Goal: Task Accomplishment & Management: Manage account settings

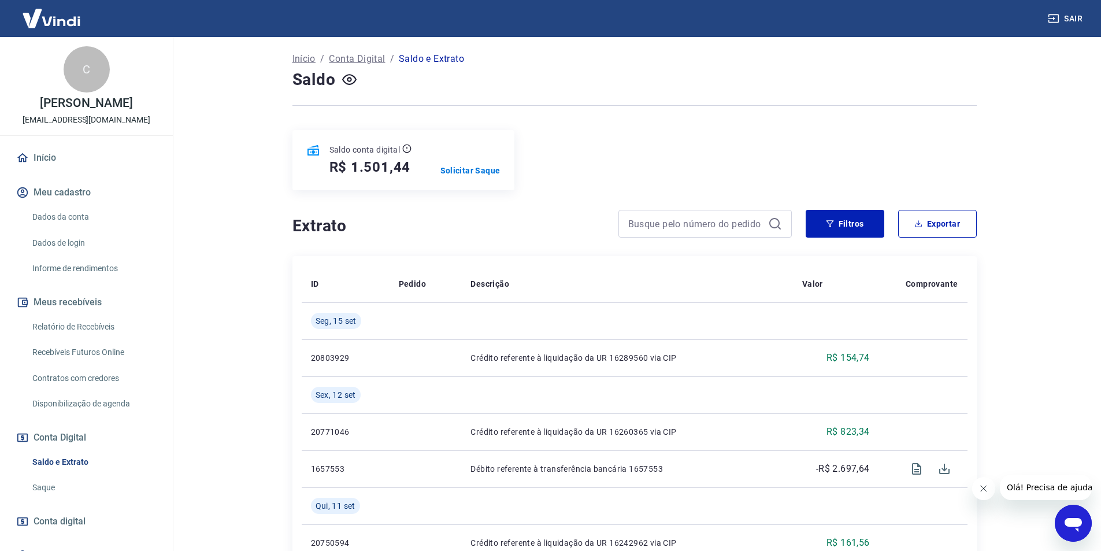
scroll to position [53, 0]
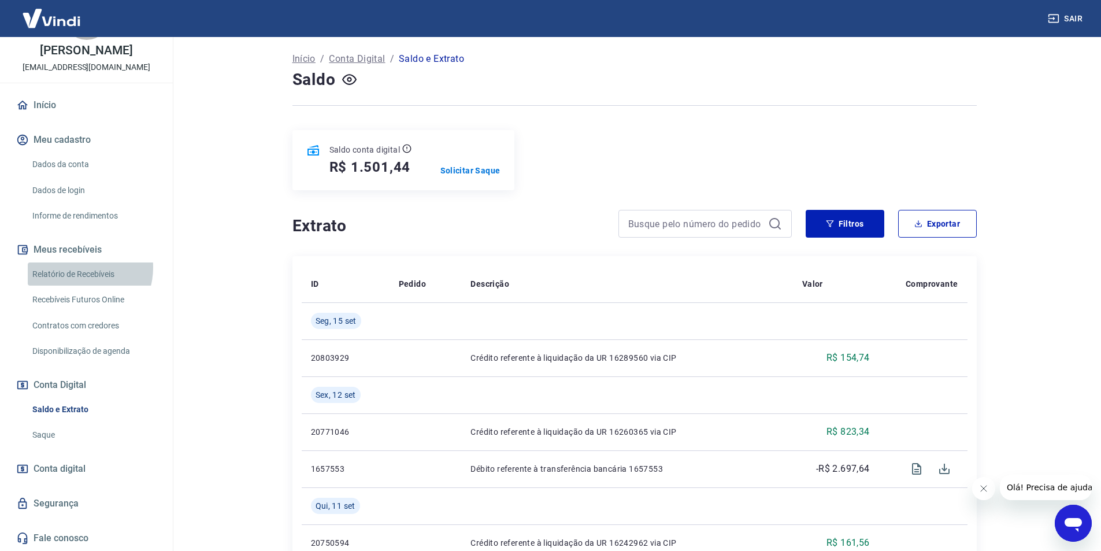
click at [79, 267] on link "Relatório de Recebíveis" at bounding box center [93, 274] width 131 height 24
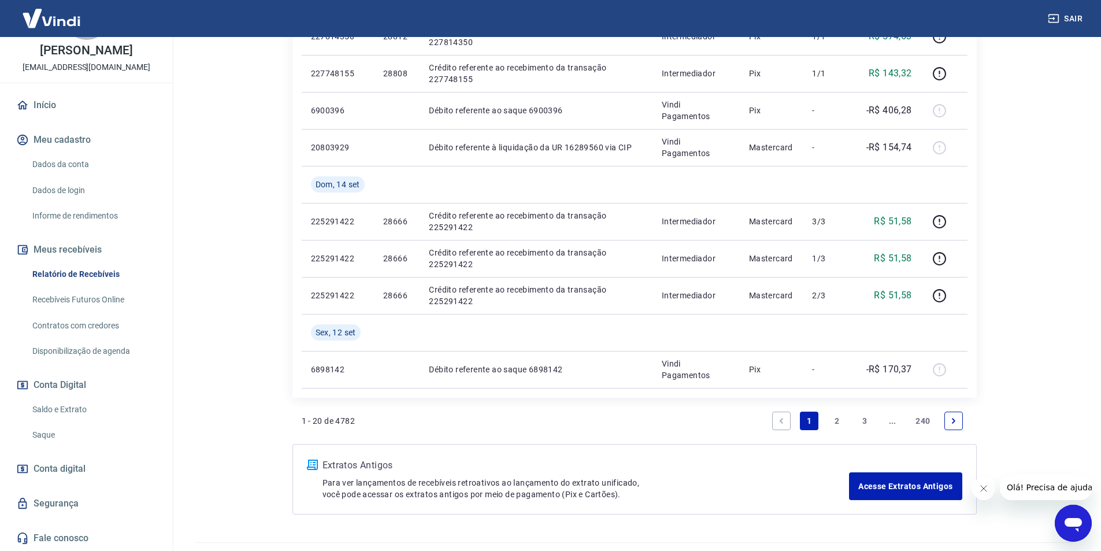
scroll to position [857, 0]
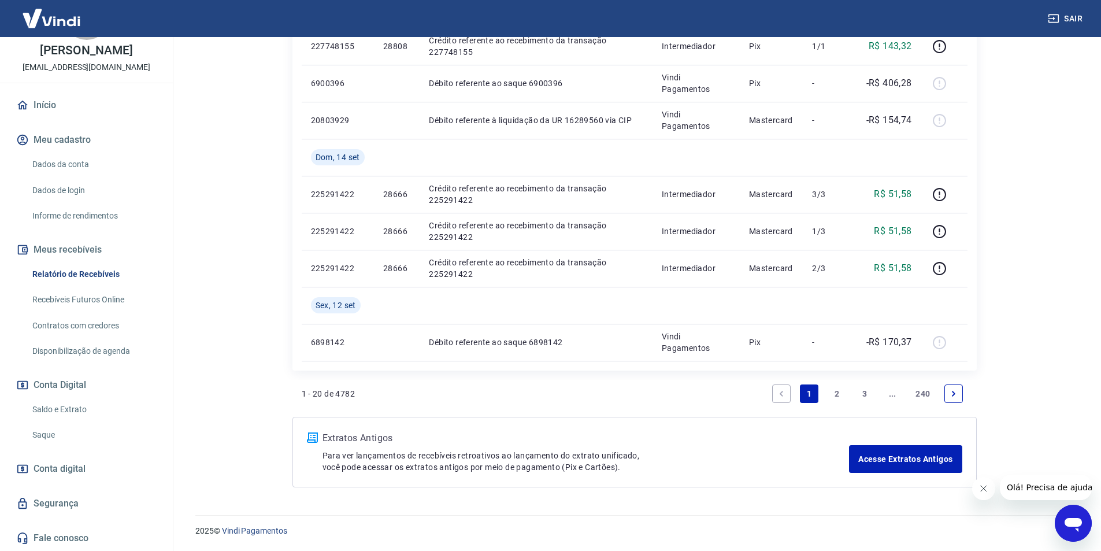
click at [834, 387] on link "2" at bounding box center [836, 393] width 18 height 18
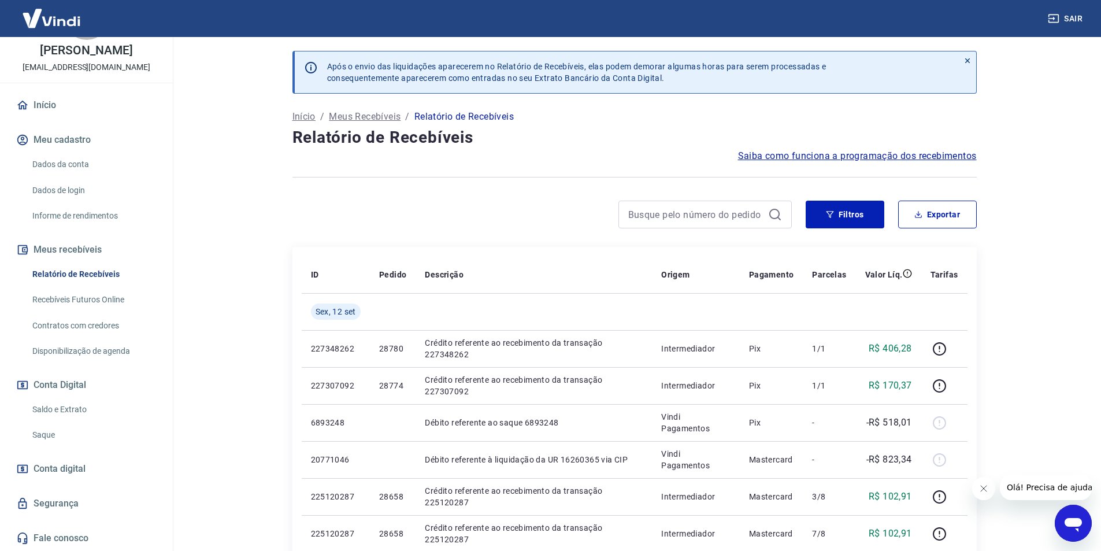
click at [72, 403] on link "Saldo e Extrato" at bounding box center [93, 409] width 131 height 24
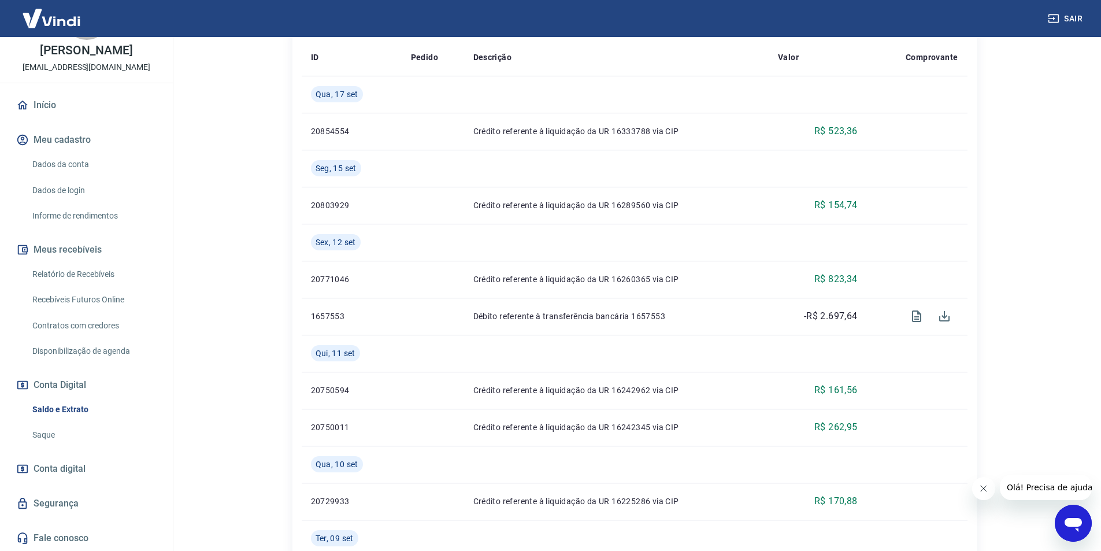
scroll to position [294, 0]
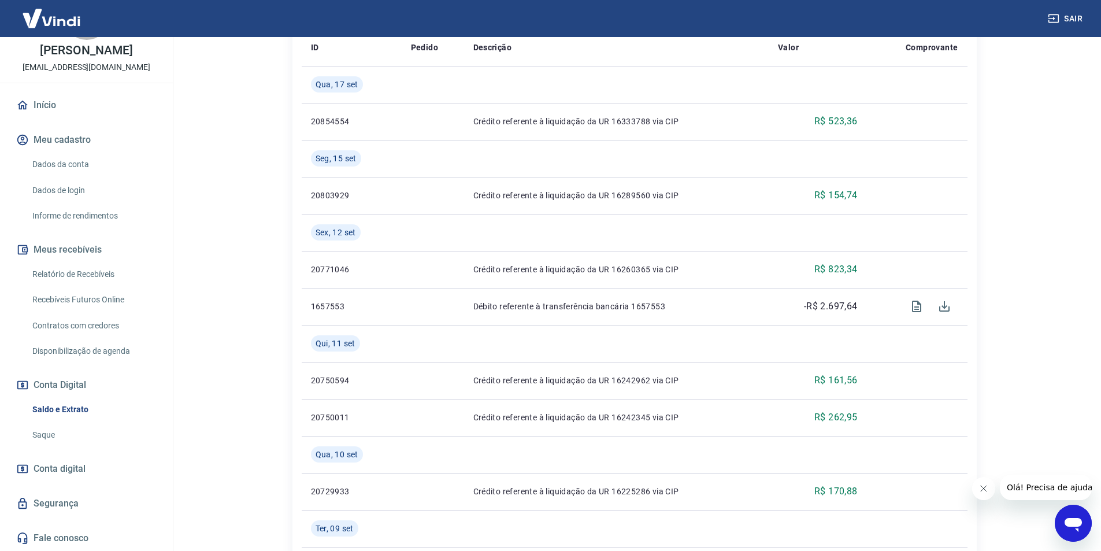
click at [95, 272] on link "Relatório de Recebíveis" at bounding box center [93, 274] width 131 height 24
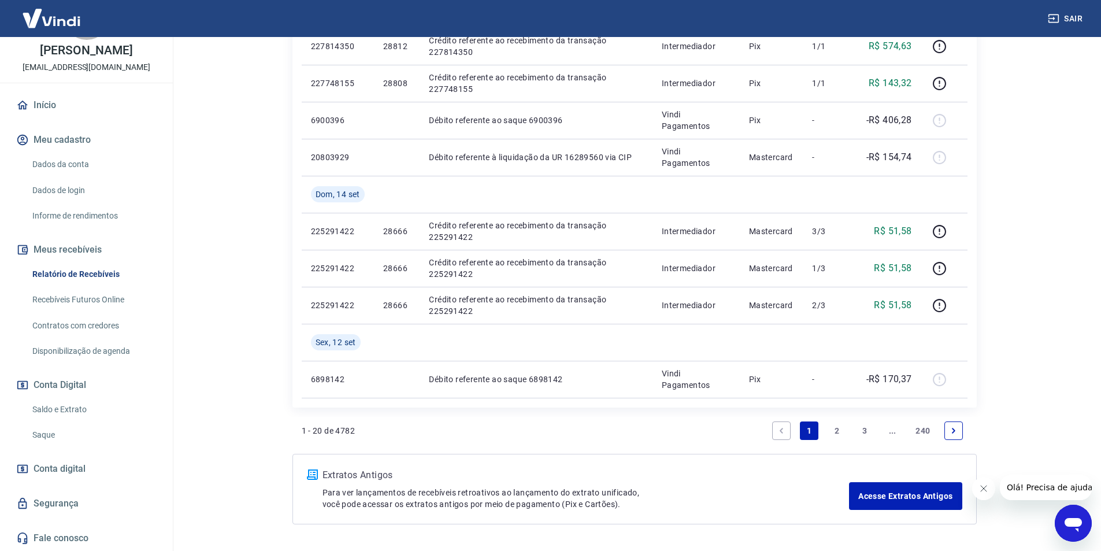
scroll to position [857, 0]
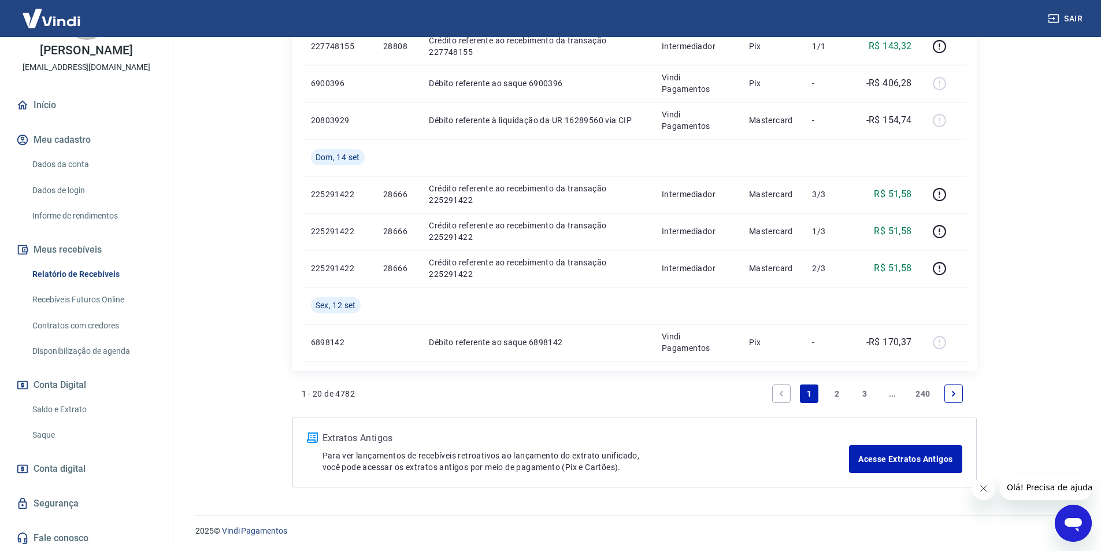
click at [835, 393] on link "2" at bounding box center [836, 393] width 18 height 18
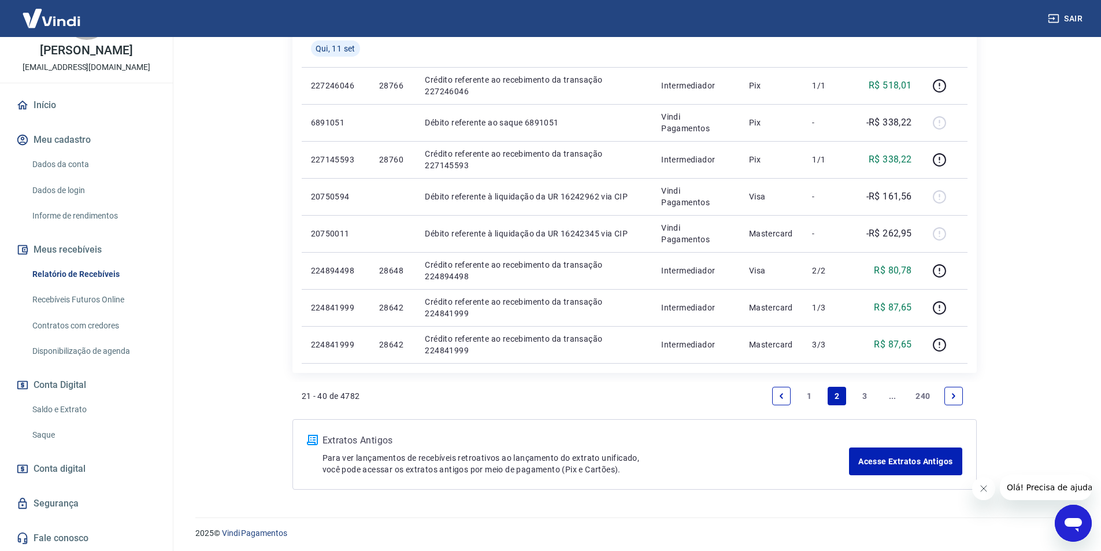
scroll to position [746, 0]
